Goal: Task Accomplishment & Management: Use online tool/utility

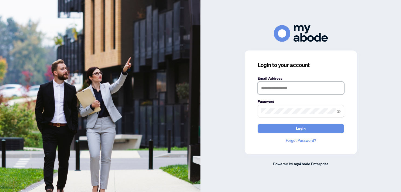
click at [281, 88] on input "text" at bounding box center [300, 88] width 86 height 12
type input "**********"
click at [257, 124] on button "Login" at bounding box center [300, 128] width 86 height 9
click at [339, 112] on icon "eye-invisible" at bounding box center [339, 111] width 4 height 4
click at [257, 124] on button "Login" at bounding box center [300, 128] width 86 height 9
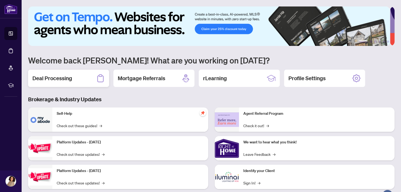
click at [61, 79] on h2 "Deal Processing" at bounding box center [52, 78] width 40 height 8
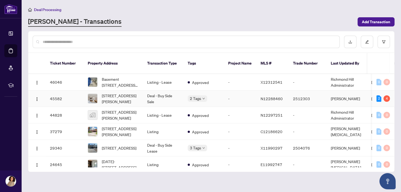
click at [170, 94] on td "Deal - Buy Side Sale" at bounding box center [163, 98] width 40 height 16
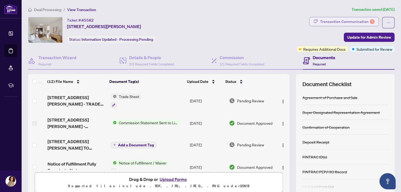
click at [357, 23] on div "Transaction Communication 4" at bounding box center [347, 21] width 55 height 9
click at [357, 23] on div at bounding box center [200, 96] width 401 height 192
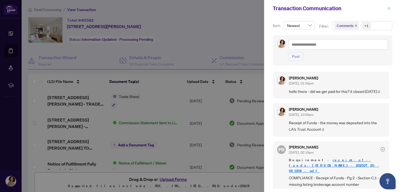
click at [388, 8] on icon "close" at bounding box center [388, 8] width 3 height 3
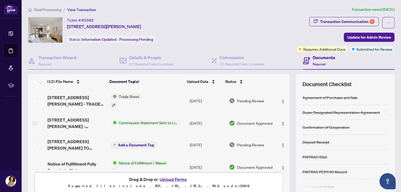
click at [57, 9] on span "Deal Processing" at bounding box center [47, 9] width 27 height 5
